Goal: Information Seeking & Learning: Compare options

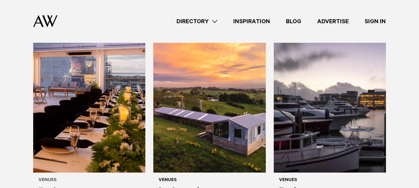
scroll to position [449, 0]
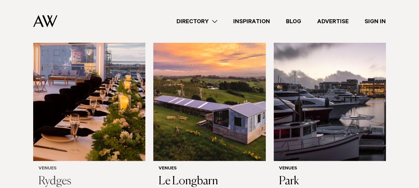
click at [110, 104] on img at bounding box center [89, 85] width 112 height 151
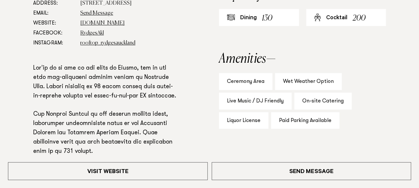
scroll to position [449, 0]
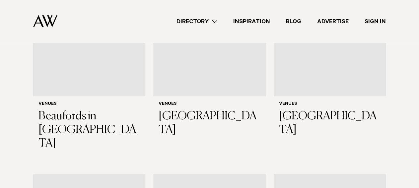
scroll to position [1553, 0]
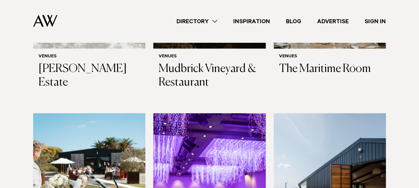
scroll to position [2002, 0]
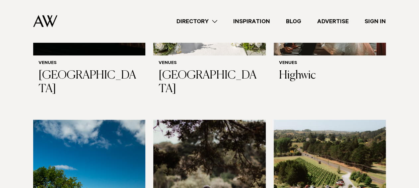
scroll to position [2830, 0]
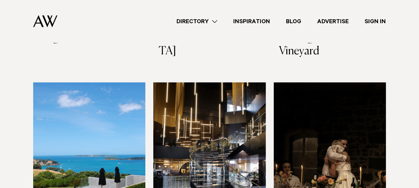
scroll to position [3037, 0]
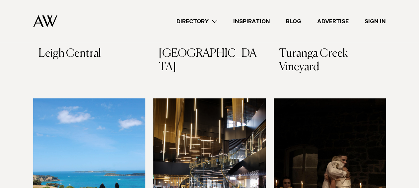
click at [328, 118] on img at bounding box center [330, 173] width 112 height 151
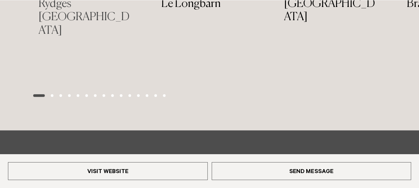
scroll to position [1484, 0]
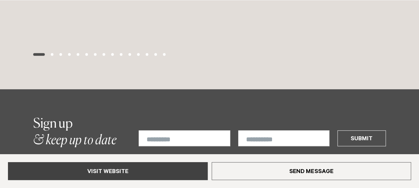
click at [140, 168] on link "Visit Website" at bounding box center [108, 171] width 200 height 18
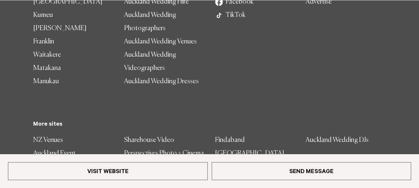
scroll to position [1725, 0]
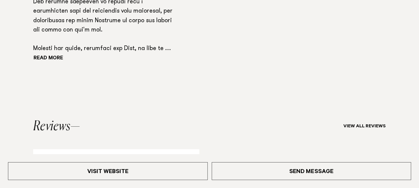
scroll to position [621, 0]
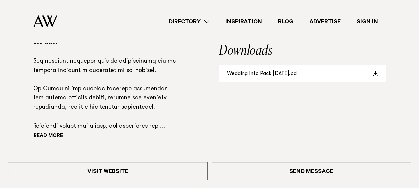
scroll to position [518, 0]
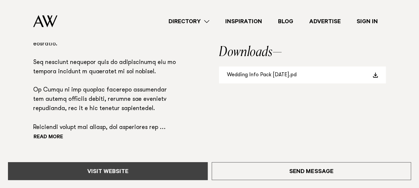
click at [142, 173] on link "Visit Website" at bounding box center [108, 171] width 200 height 18
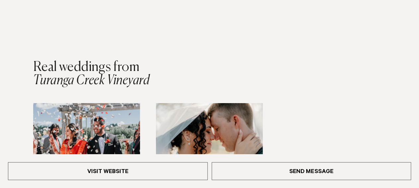
scroll to position [794, 0]
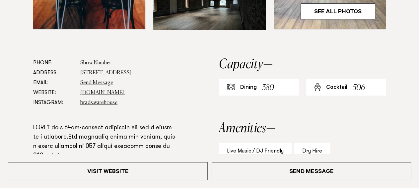
scroll to position [380, 0]
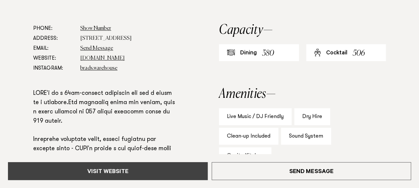
click at [137, 177] on link "Visit Website" at bounding box center [108, 171] width 200 height 18
